Goal: Task Accomplishment & Management: Manage account settings

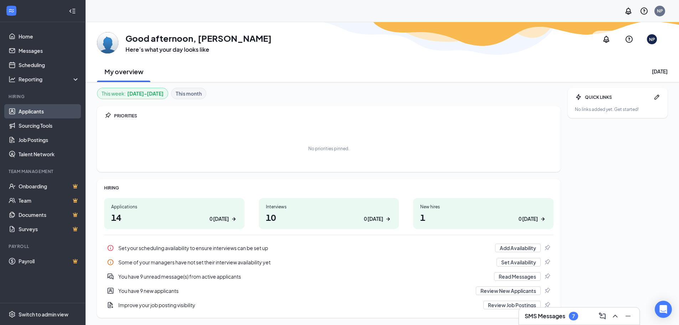
click at [24, 113] on link "Applicants" at bounding box center [49, 111] width 61 height 14
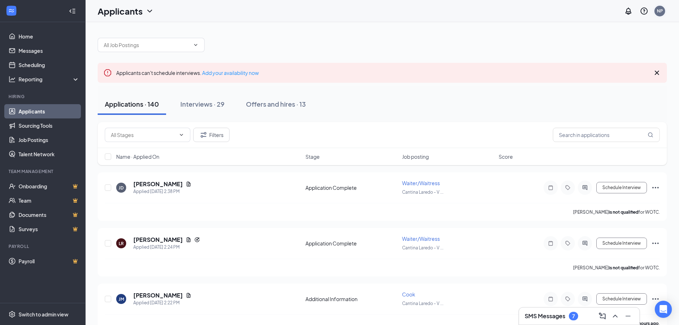
click at [657, 12] on div "NP" at bounding box center [660, 11] width 6 height 6
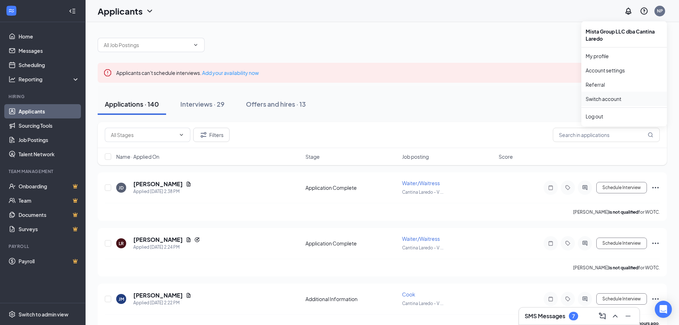
click at [606, 100] on link "Switch account" at bounding box center [604, 99] width 36 height 6
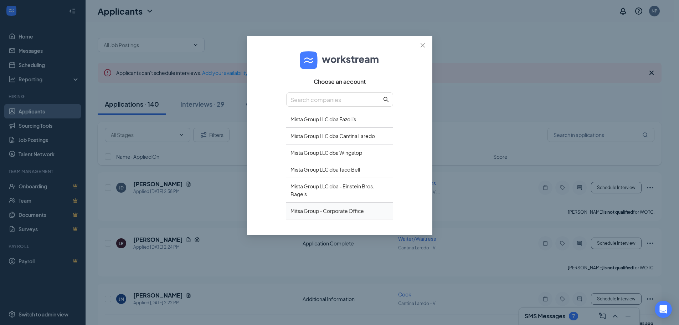
click at [351, 209] on div "Mitsa Group - Corporate Office" at bounding box center [339, 210] width 107 height 17
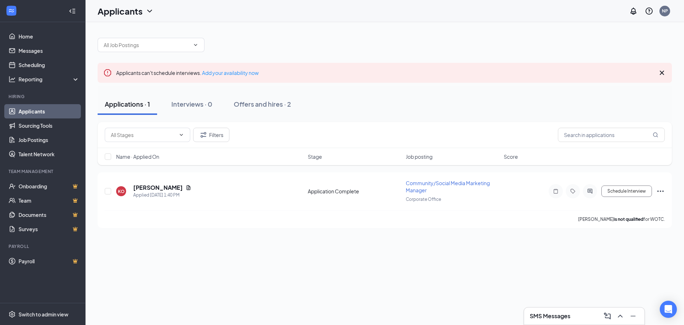
click at [39, 115] on link "Applicants" at bounding box center [49, 111] width 61 height 14
drag, startPoint x: 193, startPoint y: 47, endPoint x: 190, endPoint y: 57, distance: 9.6
click at [193, 47] on icon "ChevronDown" at bounding box center [196, 45] width 6 height 6
click at [192, 43] on span at bounding box center [194, 45] width 7 height 6
click at [171, 46] on input "text" at bounding box center [147, 45] width 86 height 8
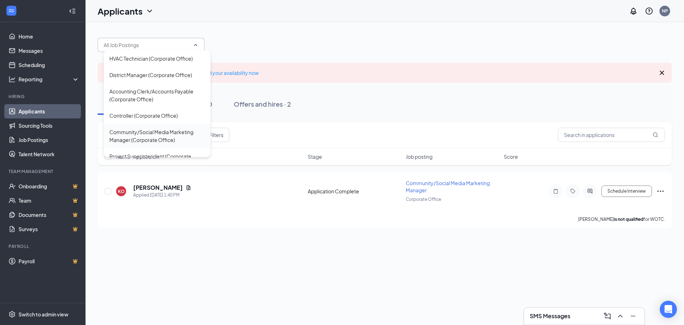
click at [161, 138] on div "Community/Social Media Marketing Manager (Corporate Office)" at bounding box center [157, 136] width 96 height 16
type input "Community/Social Media Marketing Manager (Corporate Office)"
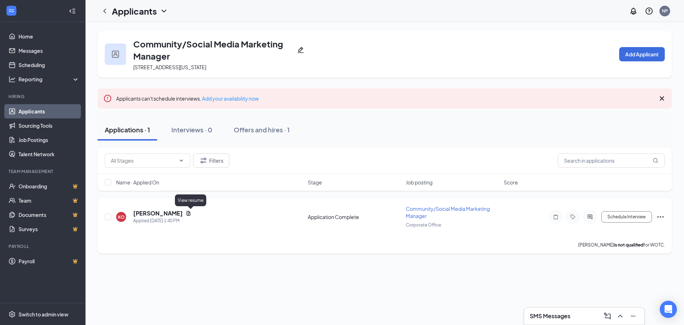
click at [191, 212] on icon "Document" at bounding box center [189, 213] width 6 height 6
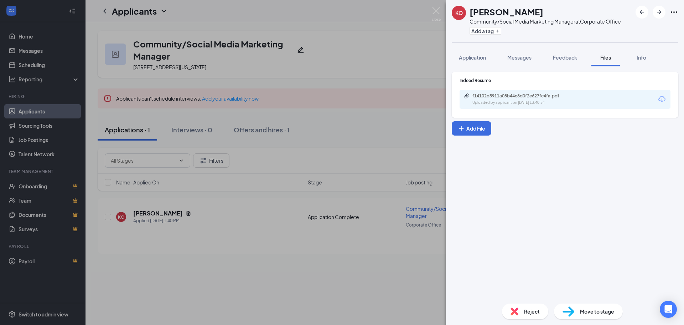
click at [534, 101] on div "Uploaded by applicant on [DATE] 13:40:54" at bounding box center [526, 103] width 107 height 6
click at [358, 220] on div "KO [PERSON_NAME] Community/Social Media Marketing Manager at Corporate Office A…" at bounding box center [342, 162] width 684 height 325
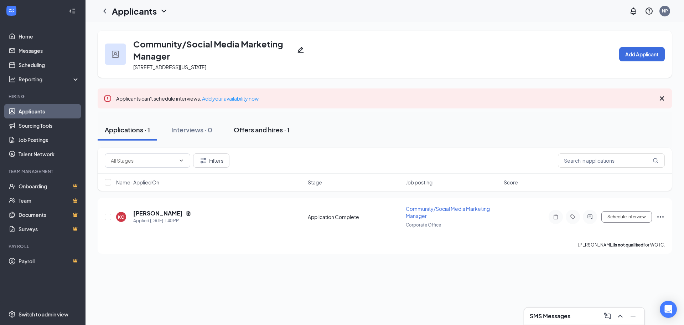
click at [273, 123] on button "Offers and hires · 1" at bounding box center [262, 129] width 70 height 21
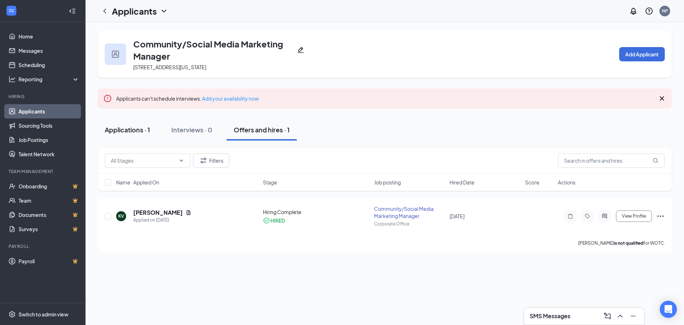
click at [124, 132] on div "Applications · 1" at bounding box center [127, 129] width 45 height 9
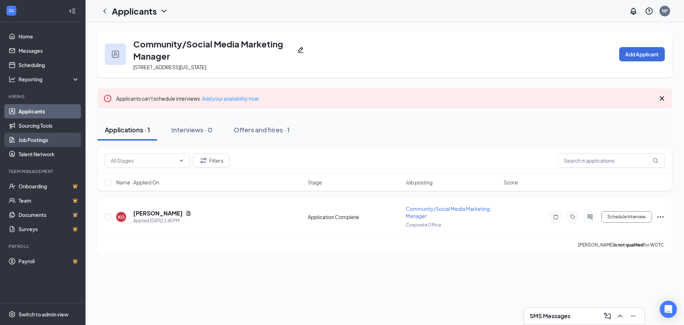
click at [43, 137] on link "Job Postings" at bounding box center [49, 140] width 61 height 14
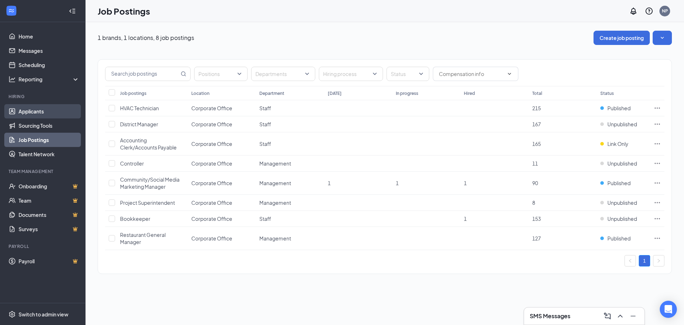
click at [34, 110] on link "Applicants" at bounding box center [49, 111] width 61 height 14
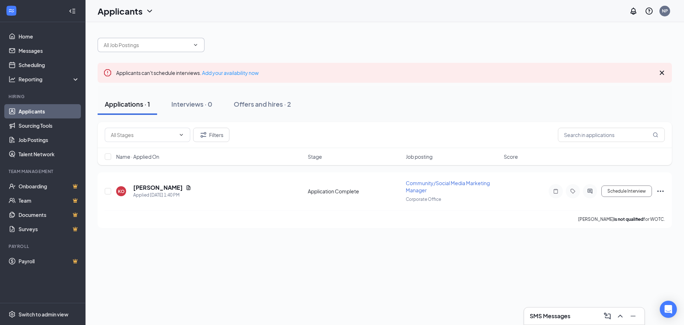
click at [168, 51] on span at bounding box center [151, 45] width 107 height 14
click at [151, 38] on span at bounding box center [151, 45] width 107 height 14
click at [199, 45] on span at bounding box center [151, 45] width 107 height 14
click at [194, 49] on span at bounding box center [151, 45] width 107 height 14
click at [194, 47] on icon "ChevronDown" at bounding box center [196, 45] width 6 height 6
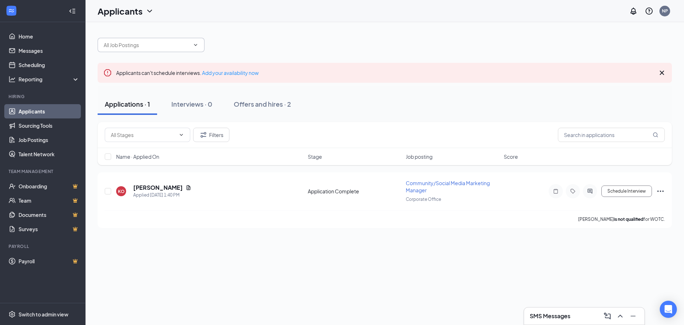
click at [282, 47] on div at bounding box center [385, 41] width 575 height 21
click at [31, 142] on link "Job Postings" at bounding box center [49, 140] width 61 height 14
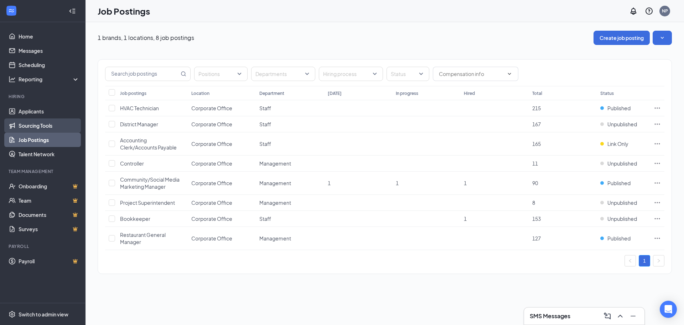
click at [53, 127] on link "Sourcing Tools" at bounding box center [49, 125] width 61 height 14
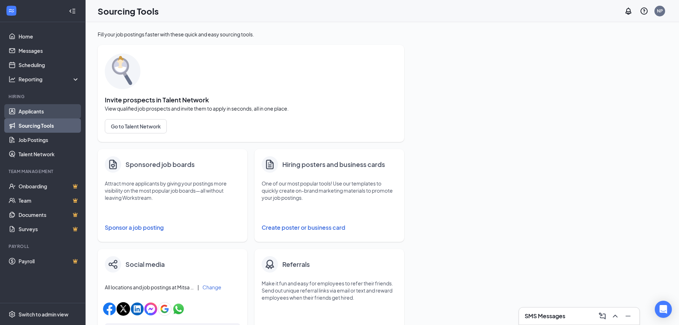
click at [31, 109] on link "Applicants" at bounding box center [49, 111] width 61 height 14
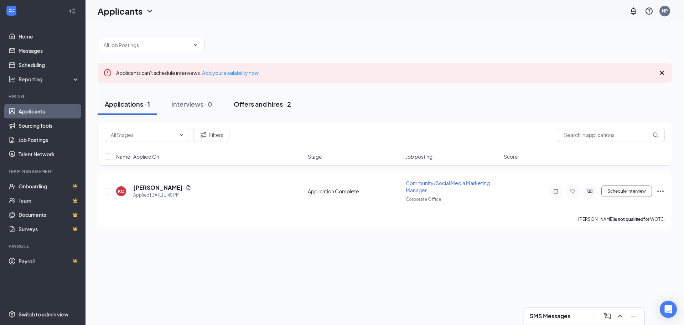
click at [265, 108] on button "Offers and hires · 2" at bounding box center [263, 103] width 72 height 21
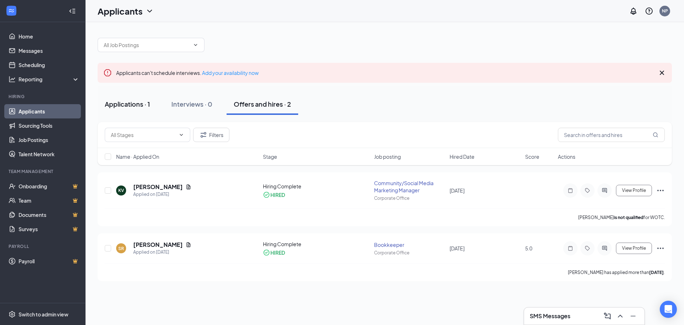
click at [142, 107] on div "Applications · 1" at bounding box center [127, 103] width 45 height 9
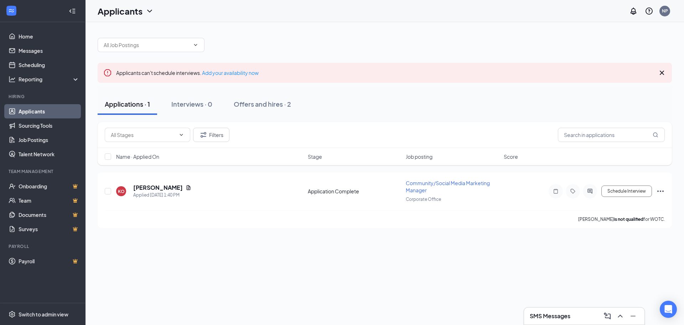
click at [551, 318] on h3 "SMS Messages" at bounding box center [550, 316] width 41 height 8
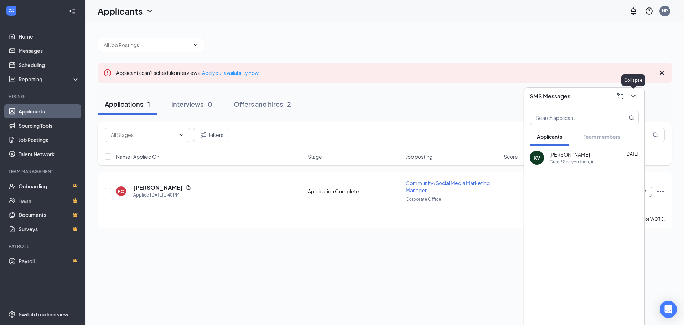
click at [634, 96] on icon "ChevronDown" at bounding box center [633, 96] width 9 height 9
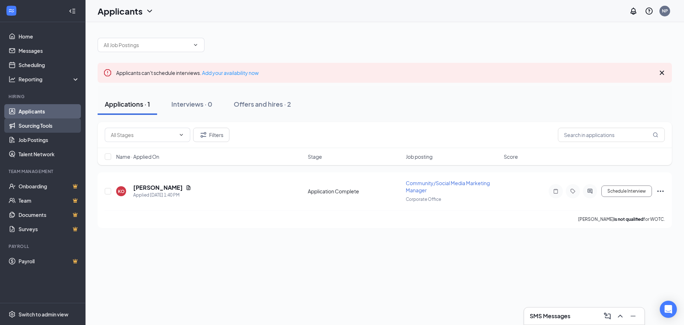
click at [43, 127] on link "Sourcing Tools" at bounding box center [49, 125] width 61 height 14
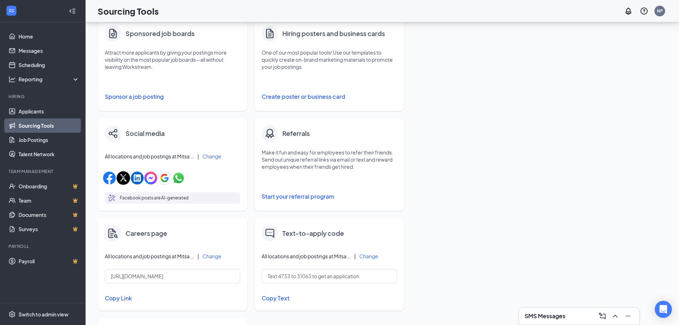
scroll to position [18, 0]
